Goal: Find specific page/section: Find specific page/section

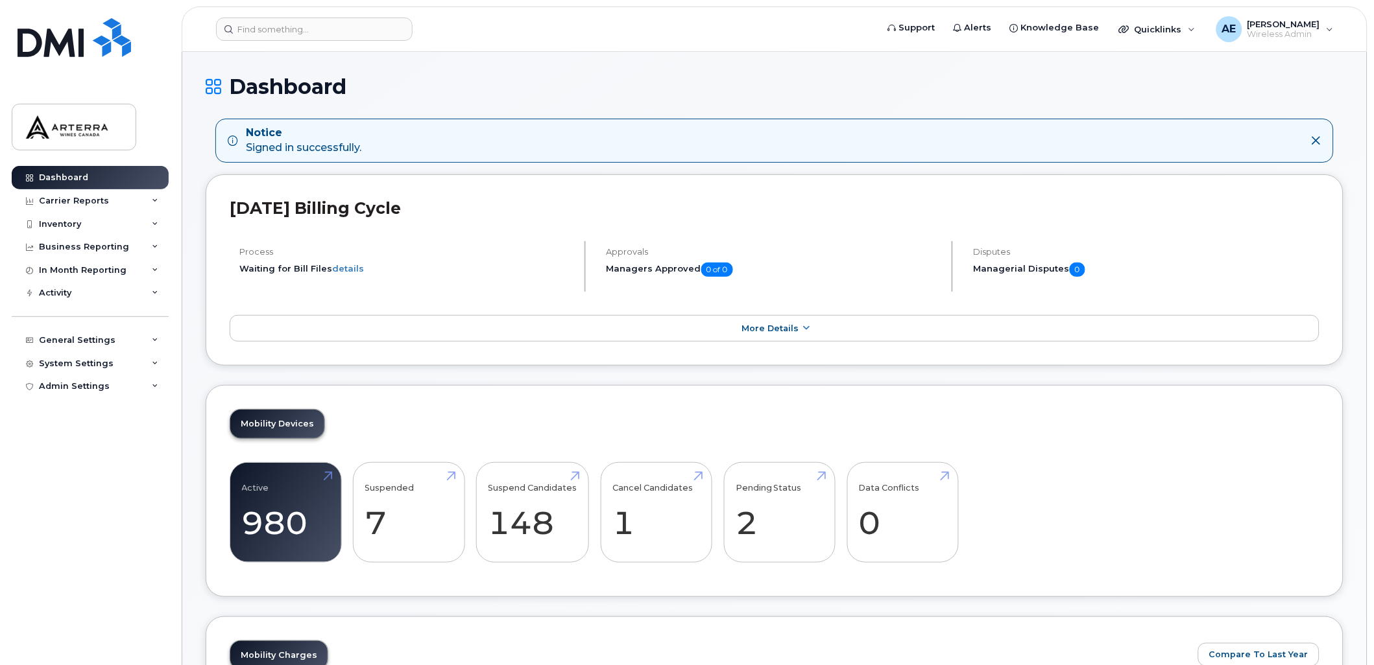
click at [1314, 136] on icon at bounding box center [1316, 141] width 10 height 10
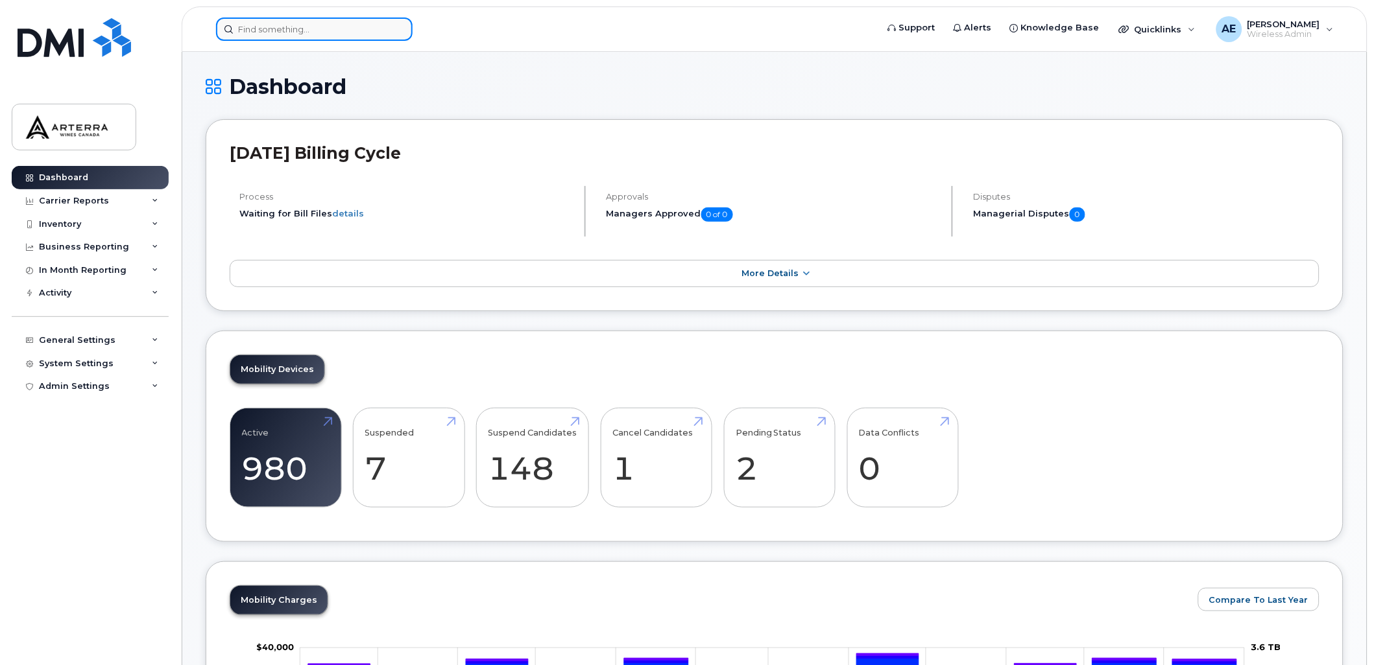
click at [269, 32] on input at bounding box center [314, 29] width 197 height 23
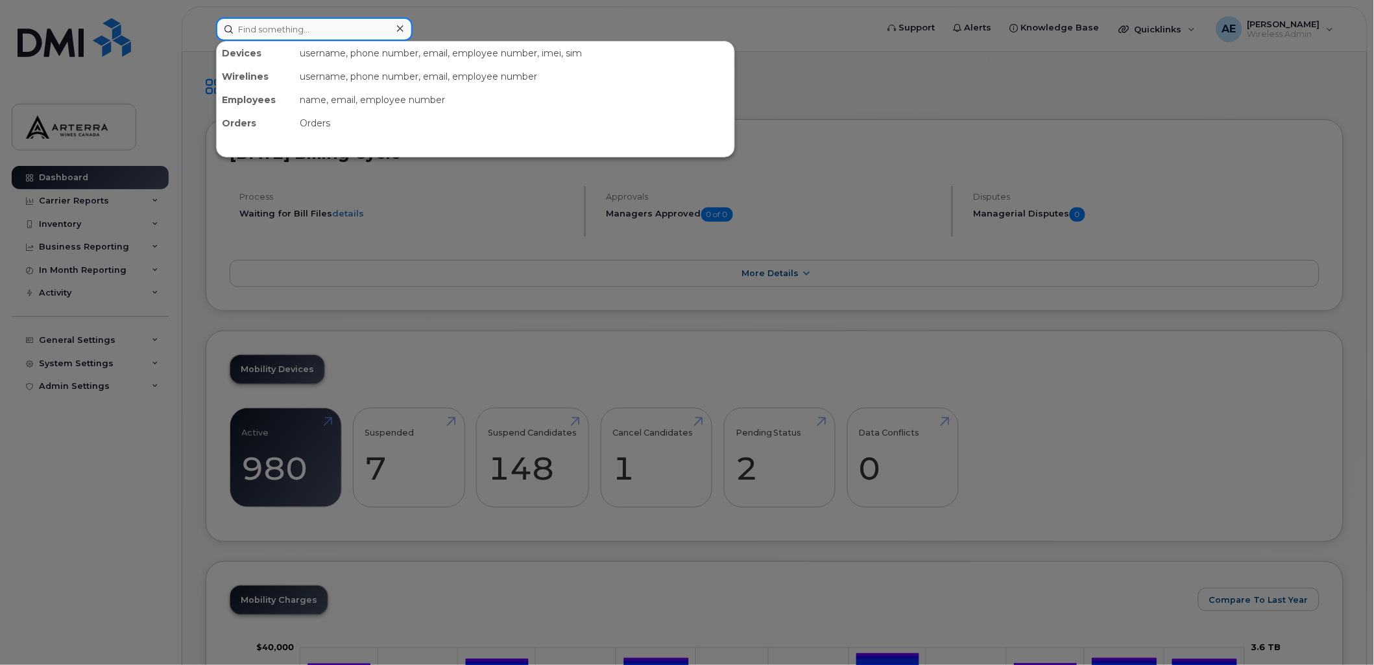
paste input "9053511486"
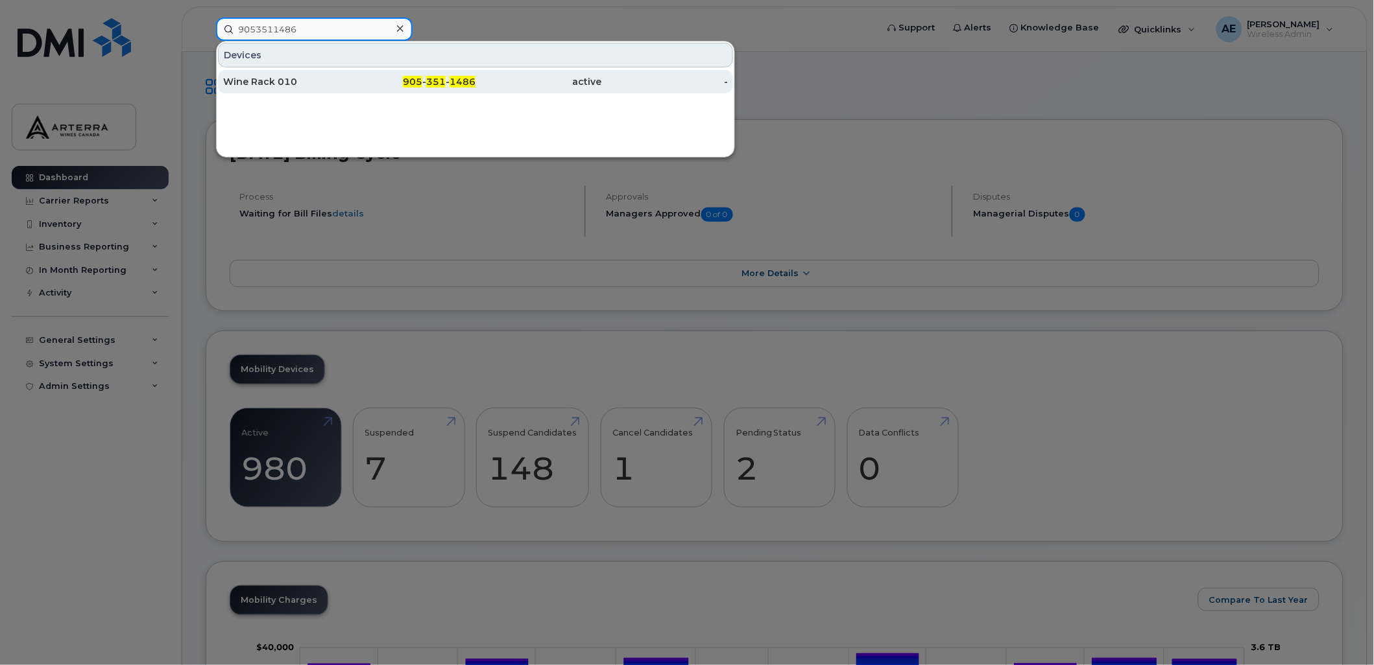
type input "9053511486"
click at [284, 75] on div "Wine Rack 010" at bounding box center [286, 81] width 126 height 13
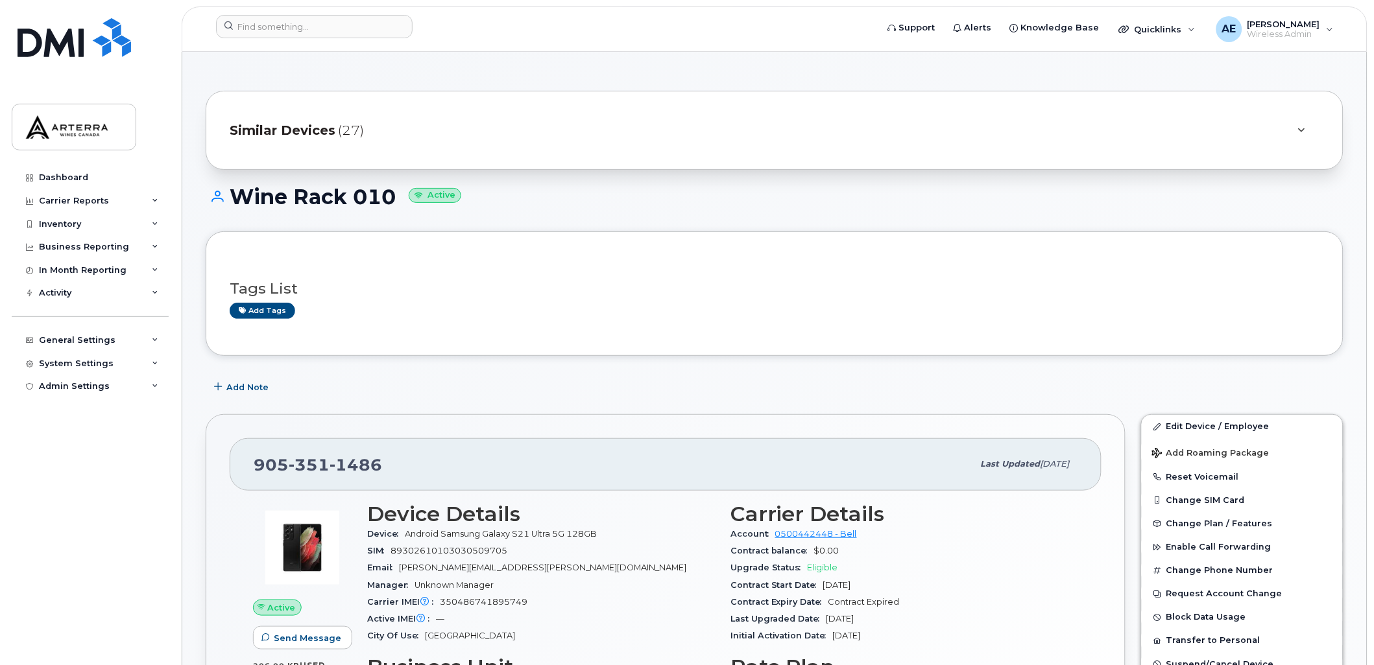
scroll to position [72, 0]
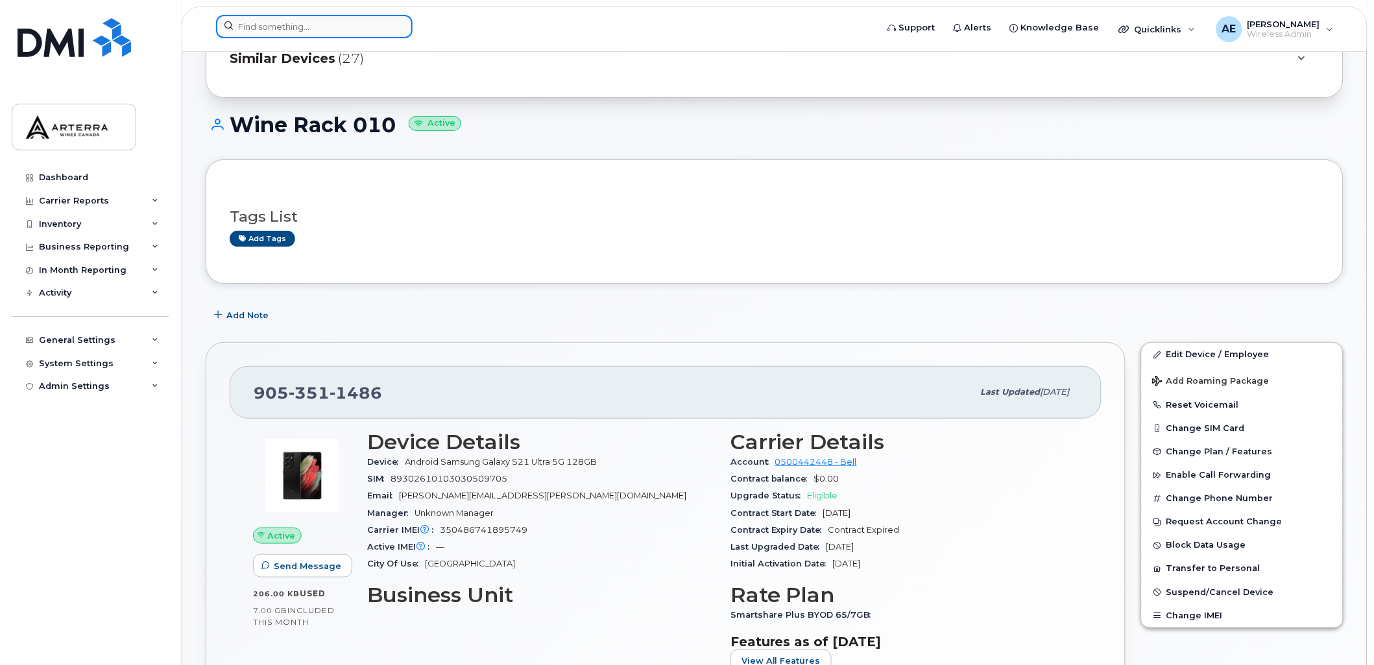
click at [271, 27] on input at bounding box center [314, 26] width 197 height 23
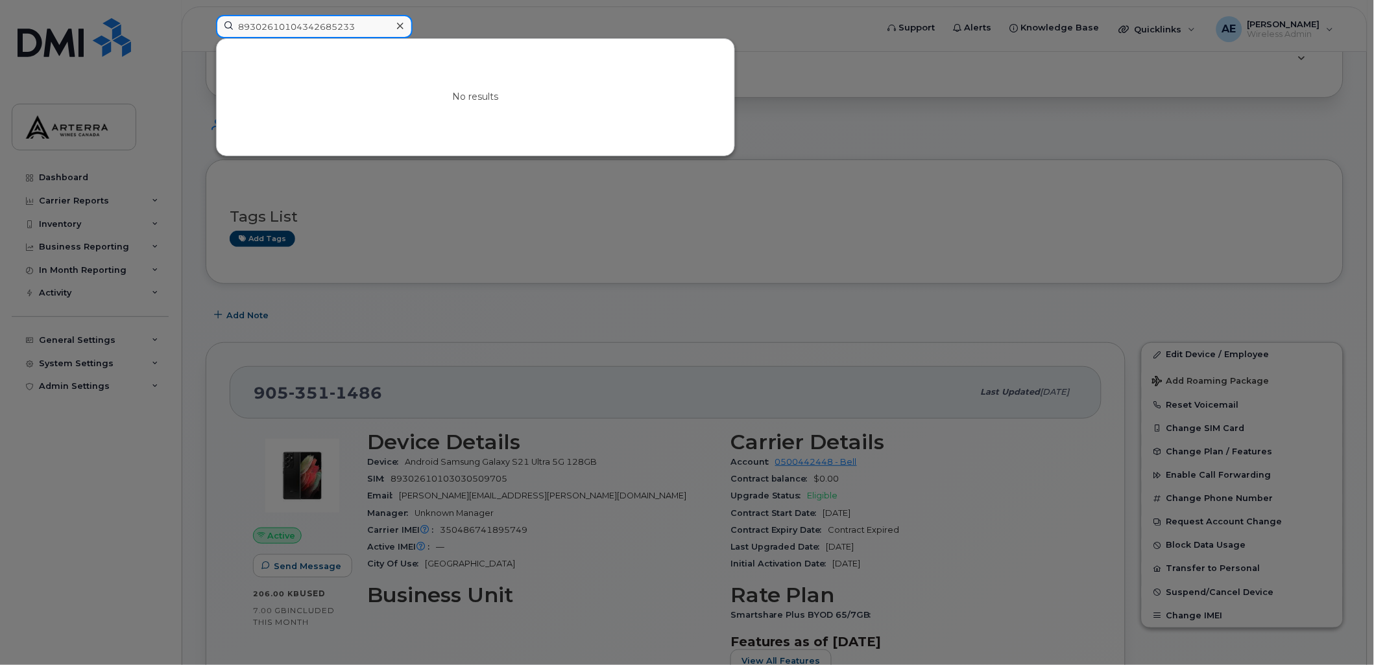
type input "89302610104342685233"
click at [832, 211] on div at bounding box center [687, 332] width 1374 height 665
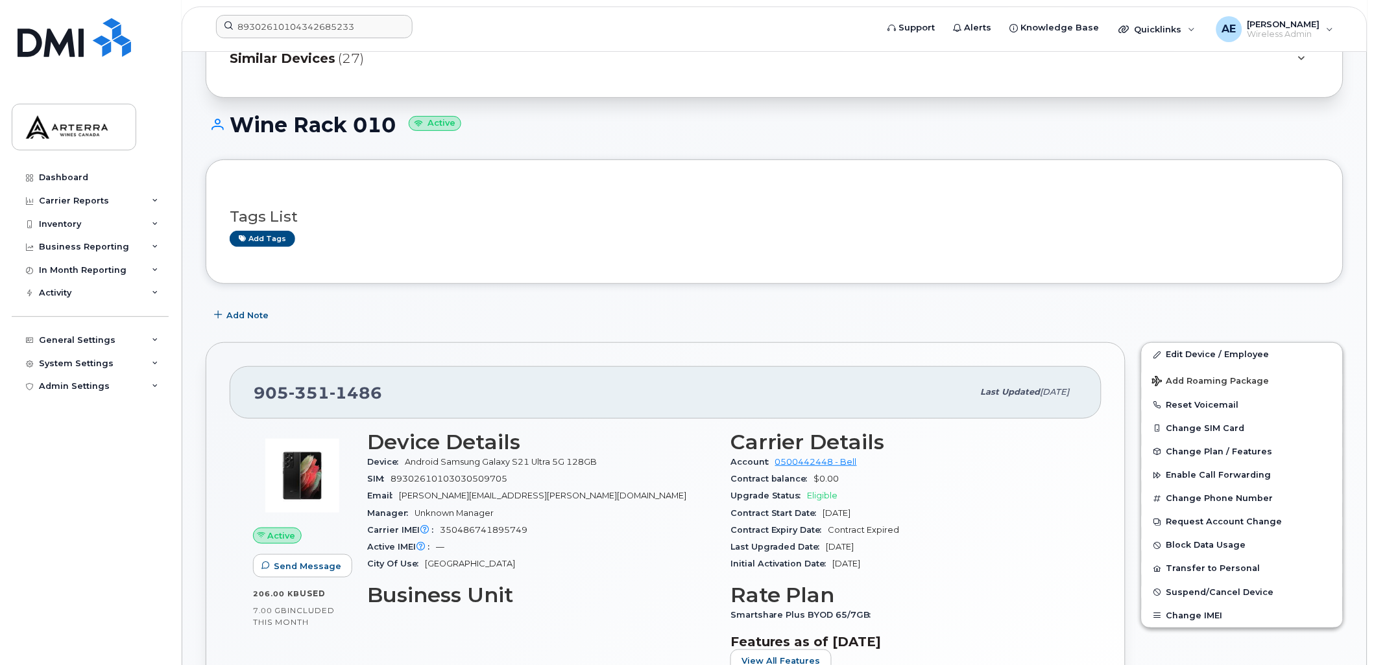
scroll to position [0, 0]
